Goal: Transaction & Acquisition: Purchase product/service

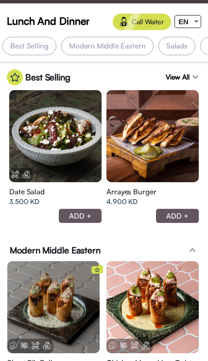
click at [101, 226] on div "Arrayes Burger 4.900 KD ADD +" at bounding box center [55, 205] width 92 height 46
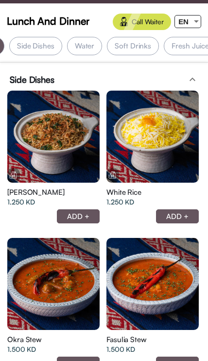
scroll to position [6101, 0]
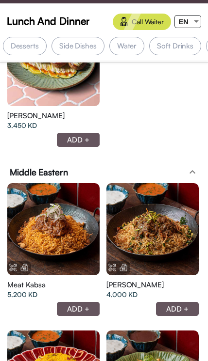
click at [99, 223] on div at bounding box center [53, 229] width 92 height 92
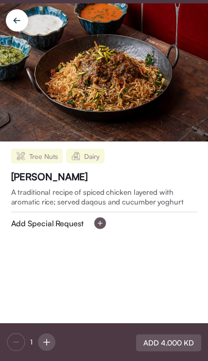
click at [143, 223] on div "[PERSON_NAME] A traditional recipe of spiced chicken layered with aromatic rice…" at bounding box center [104, 200] width 186 height 59
click at [144, 232] on div "Tree Nuts [GEOGRAPHIC_DATA] Okra Biryani A traditional recipe of spiced chicken…" at bounding box center [104, 233] width 208 height 182
click at [144, 229] on div "[PERSON_NAME] A traditional recipe of spiced chicken layered with aromatic rice…" at bounding box center [104, 200] width 186 height 59
click at [118, 232] on div "Tree Nuts [GEOGRAPHIC_DATA] Okra Biryani A traditional recipe of spiced chicken…" at bounding box center [104, 233] width 208 height 182
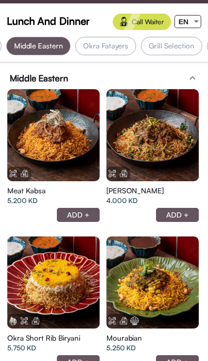
click at [99, 157] on div at bounding box center [53, 135] width 92 height 92
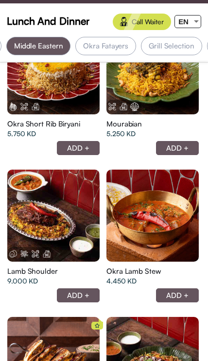
scroll to position [4061, 0]
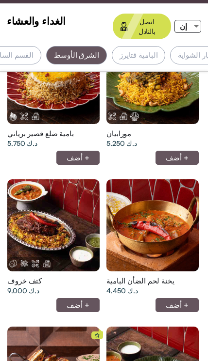
click at [22, 25] on span "الغداء والعشاء" at bounding box center [36, 21] width 59 height 15
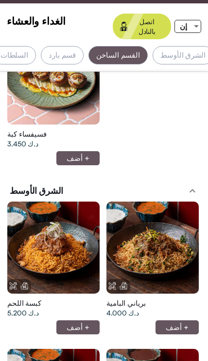
scroll to position [3744, 0]
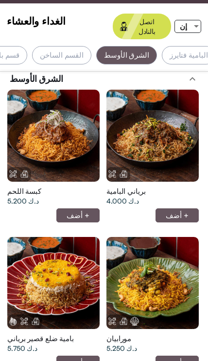
click at [99, 182] on div at bounding box center [53, 136] width 92 height 92
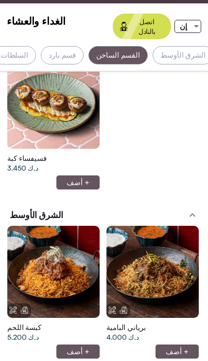
click at [45, 231] on div at bounding box center [53, 272] width 92 height 92
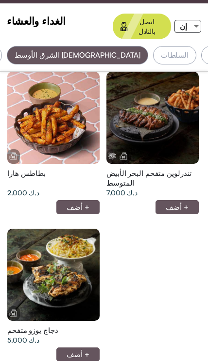
scroll to position [494, 0]
